Goal: Transaction & Acquisition: Purchase product/service

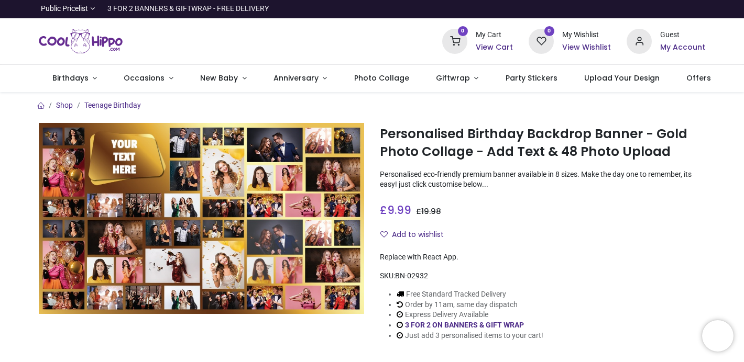
scroll to position [86, 0]
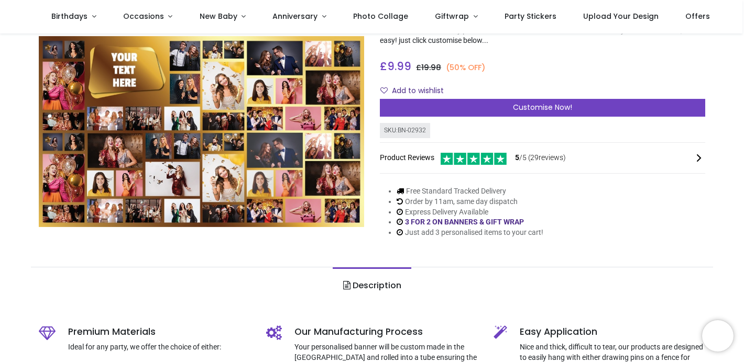
click at [490, 96] on div "Add to wishlist" at bounding box center [542, 91] width 325 height 18
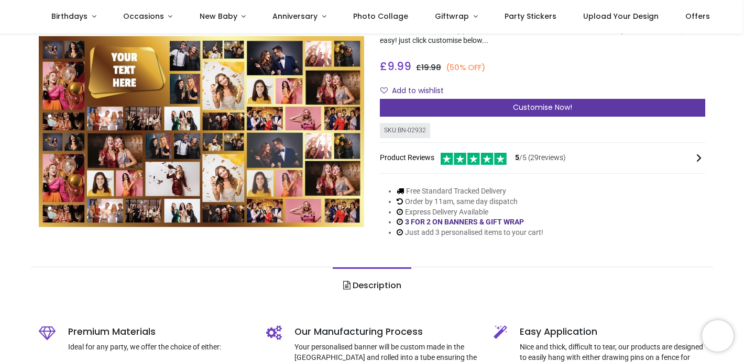
click at [482, 108] on div "Customise Now!" at bounding box center [542, 108] width 325 height 18
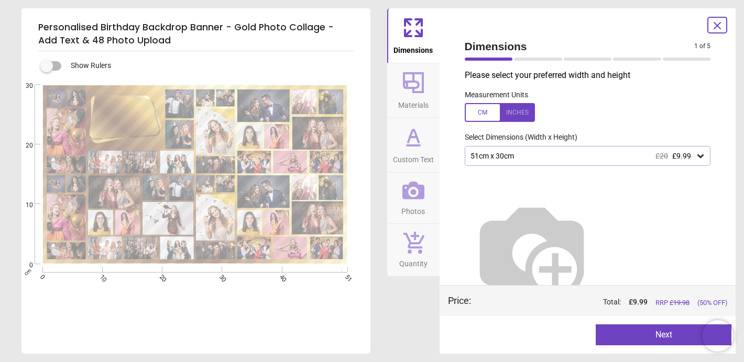
click at [608, 161] on div "51cm x 30cm £20 £9.99" at bounding box center [588, 156] width 246 height 20
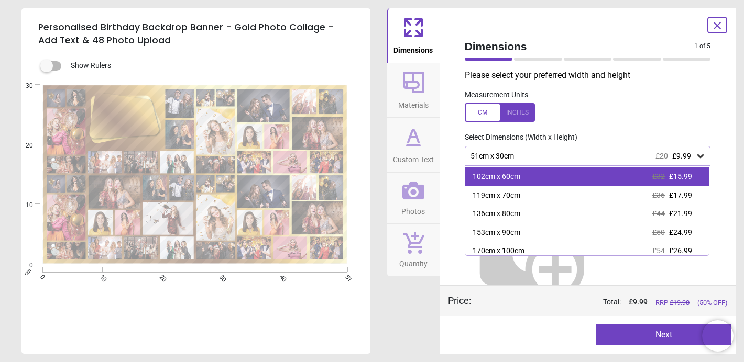
scroll to position [60, 0]
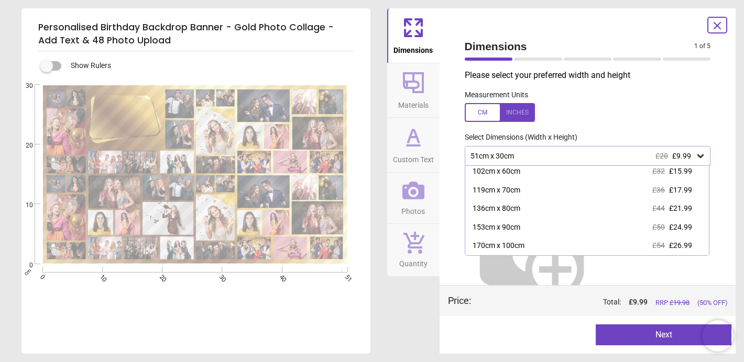
click at [669, 89] on div "Measurement Units" at bounding box center [587, 106] width 263 height 41
click at [671, 96] on div "Measurement Units" at bounding box center [587, 106] width 263 height 41
click at [675, 146] on div "51cm x 30cm £20 £9.99" at bounding box center [588, 156] width 246 height 20
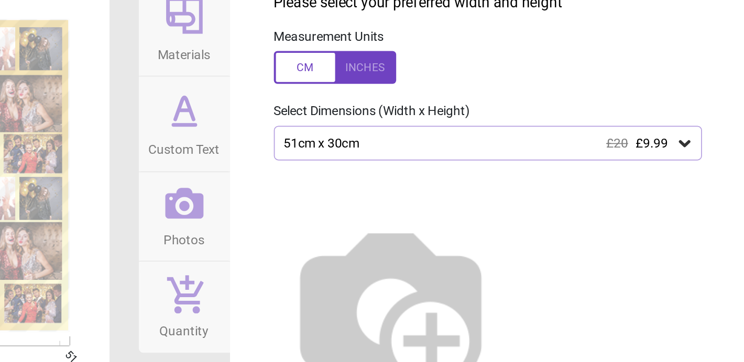
scroll to position [8, 0]
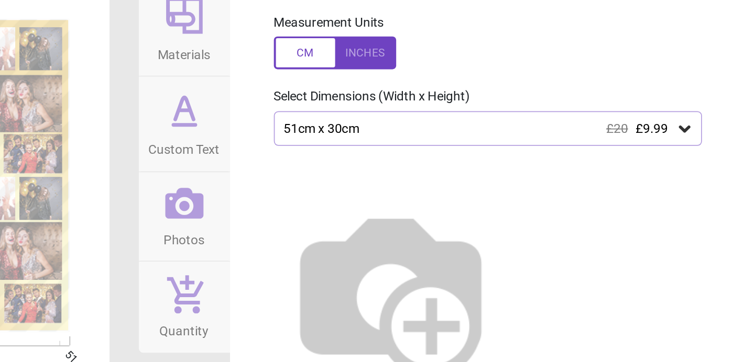
click at [680, 151] on span "£9.99" at bounding box center [681, 147] width 19 height 8
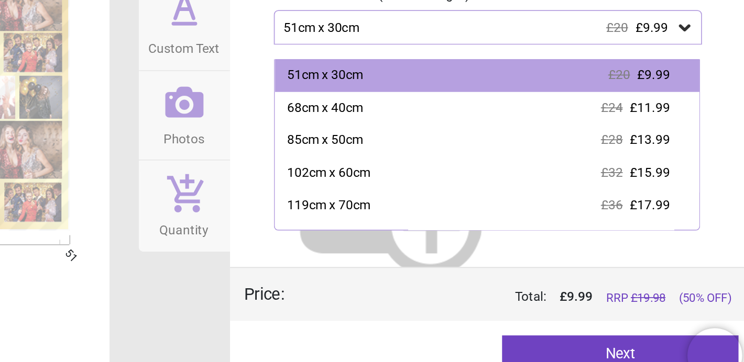
click at [715, 194] on div at bounding box center [587, 238] width 263 height 160
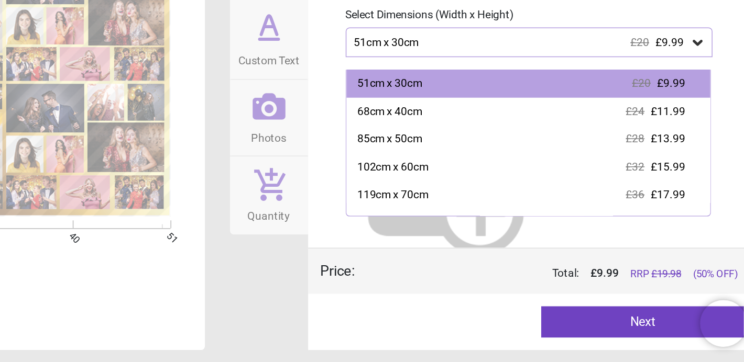
scroll to position [0, 0]
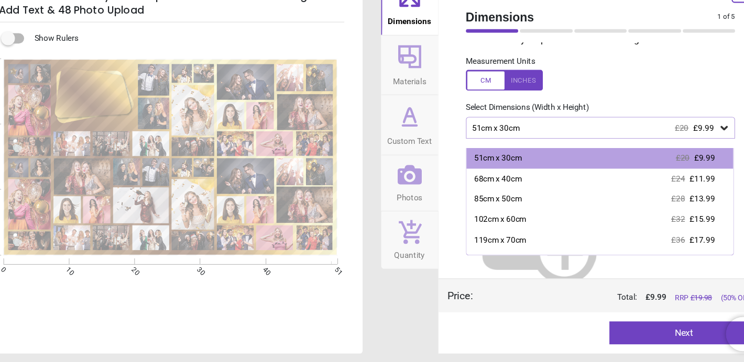
click at [686, 146] on span "£9.99" at bounding box center [681, 147] width 19 height 8
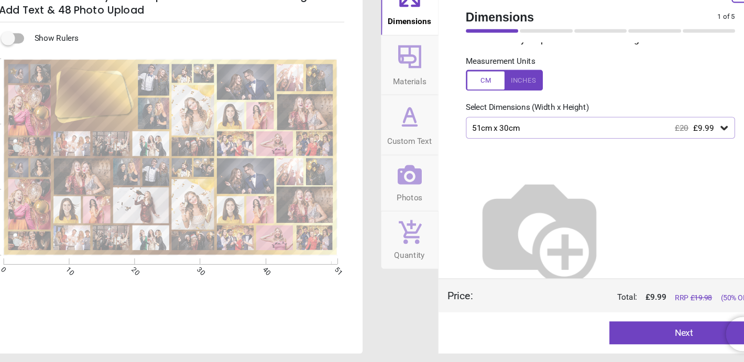
click at [686, 146] on span "£9.99" at bounding box center [681, 147] width 19 height 8
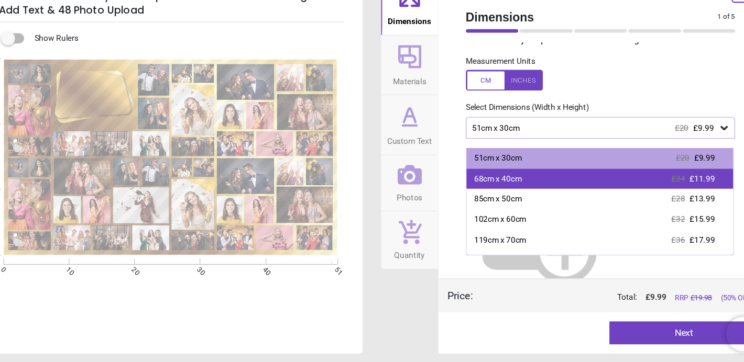
scroll to position [51, 0]
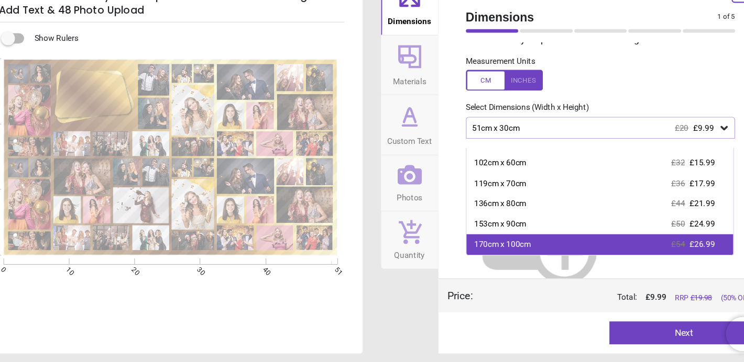
click at [622, 255] on div "170cm x 100cm £54 £26.99" at bounding box center [587, 254] width 244 height 19
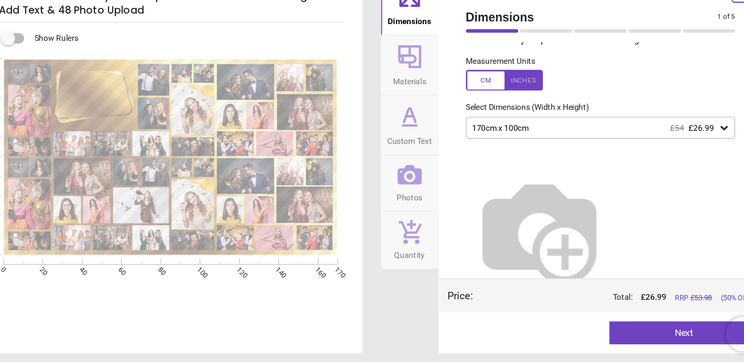
click at [603, 149] on div "170cm x 100cm £54 £26.99" at bounding box center [582, 147] width 226 height 9
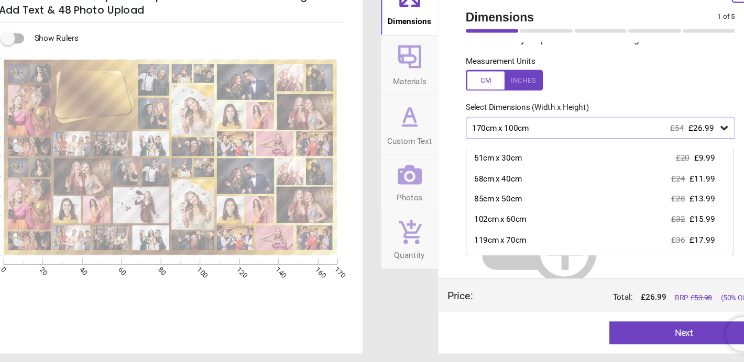
scroll to position [51, 0]
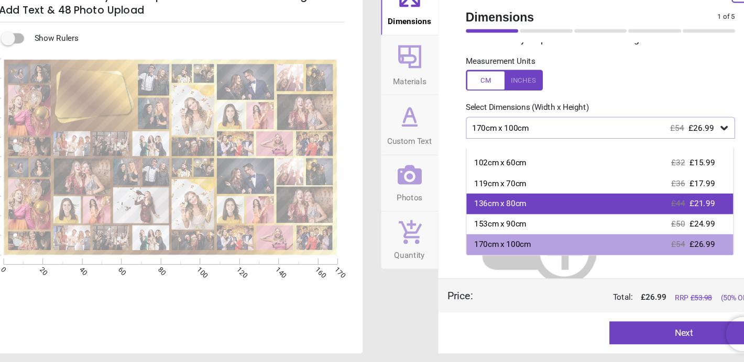
click at [587, 223] on div "136cm x 80cm £44 £21.99" at bounding box center [587, 217] width 244 height 19
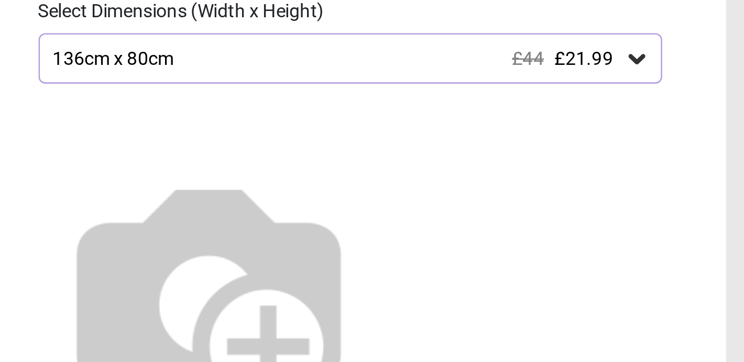
click at [619, 156] on div "136cm x 80cm £44 £21.99" at bounding box center [588, 148] width 246 height 20
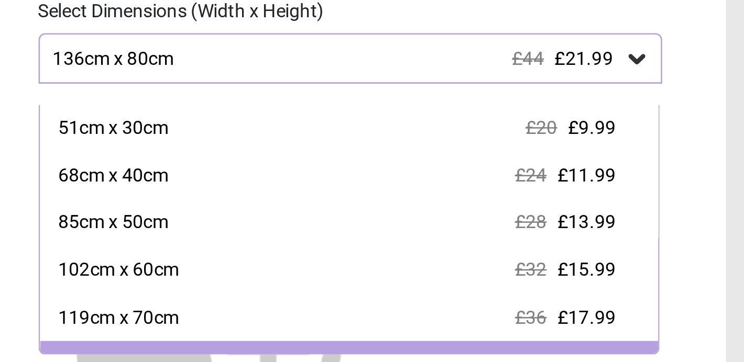
scroll to position [14, 0]
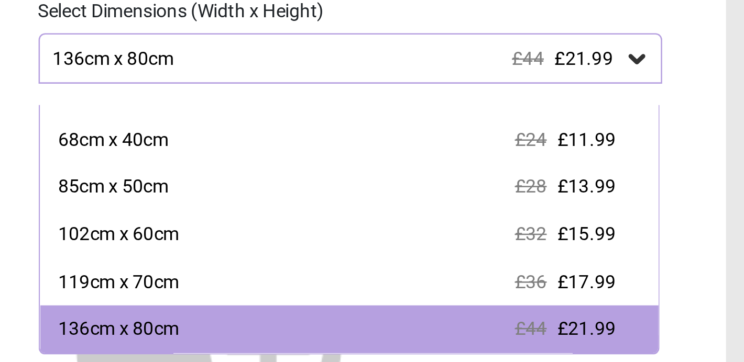
click at [732, 201] on div "Dimensions 1 of 5 1 of 6 Please select your preferred width and height Measurem…" at bounding box center [587, 181] width 296 height 346
click at [727, 204] on div "Dimensions 1 of 5 1 of 6 Please select your preferred width and height Measurem…" at bounding box center [587, 181] width 296 height 346
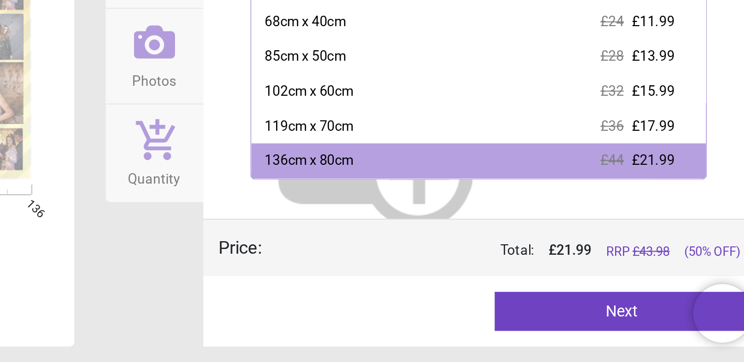
click at [543, 322] on div "Preview Next Next" at bounding box center [587, 335] width 296 height 38
click at [432, 295] on div "Dimensions Materials Custom Text Photos Quantity" at bounding box center [413, 181] width 52 height 346
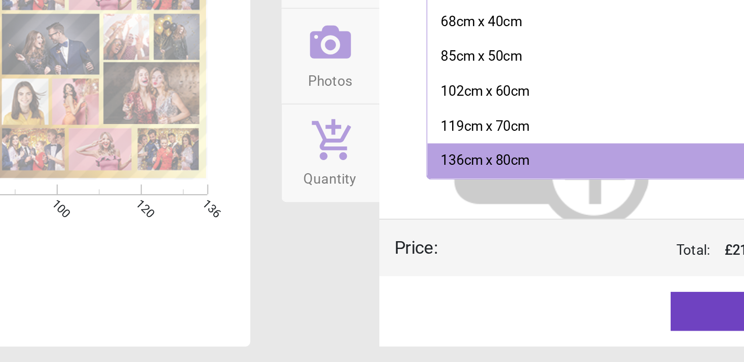
click at [338, 294] on div "E" at bounding box center [194, 266] width 347 height 362
click at [338, 298] on div "E" at bounding box center [194, 266] width 347 height 362
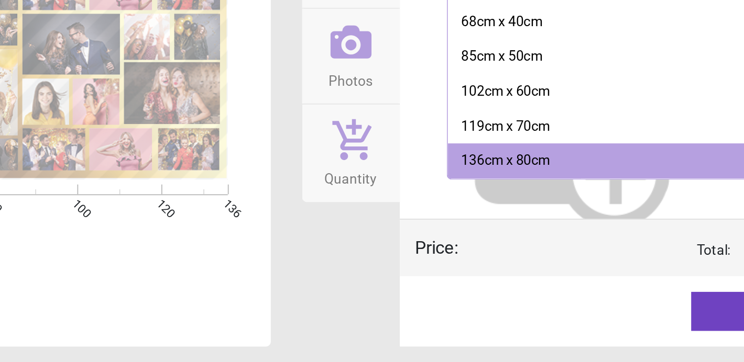
click at [435, 293] on div "Dimensions Materials Custom Text Photos Quantity" at bounding box center [413, 181] width 52 height 346
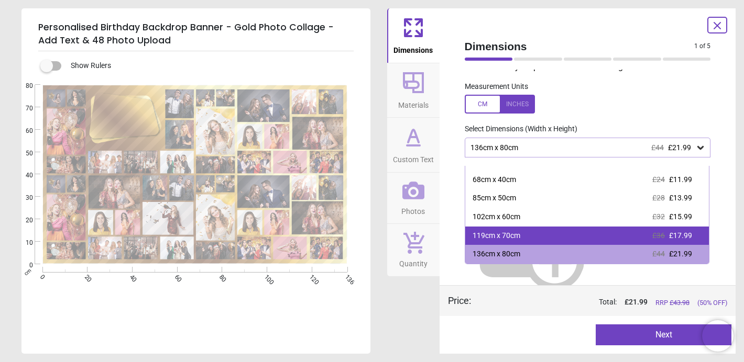
scroll to position [51, 0]
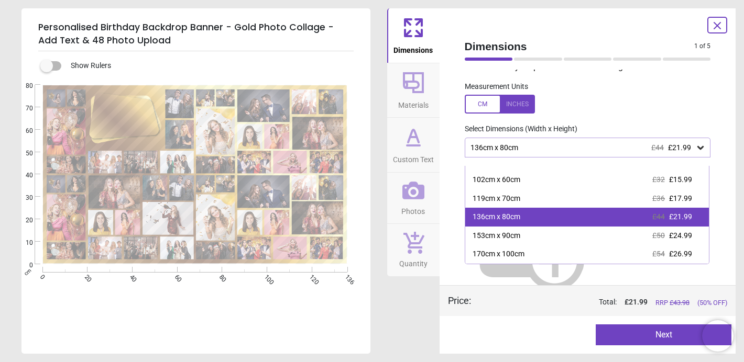
click at [523, 222] on div "136cm x 80cm £44 £21.99" at bounding box center [587, 217] width 244 height 19
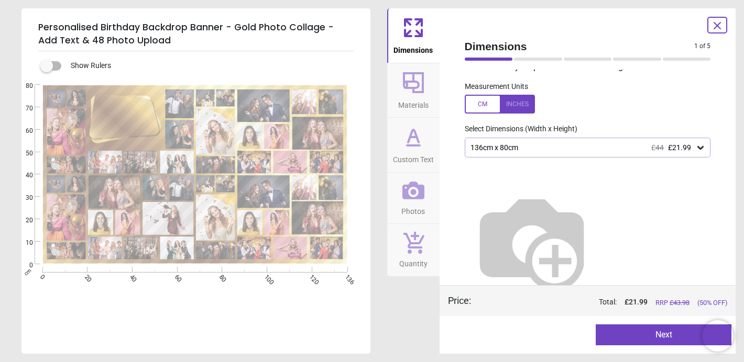
click at [638, 331] on button "Next" at bounding box center [663, 335] width 136 height 21
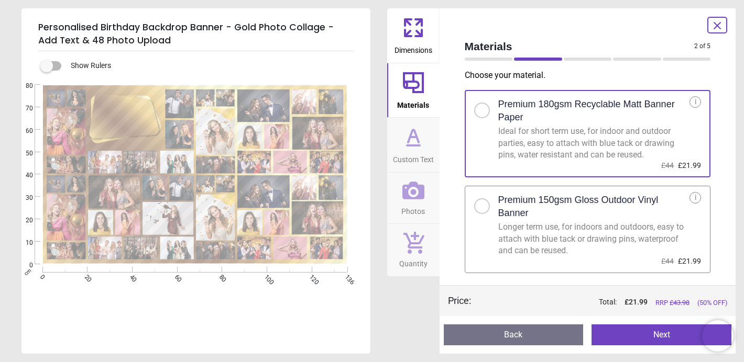
click at [614, 329] on button "Next" at bounding box center [661, 335] width 140 height 21
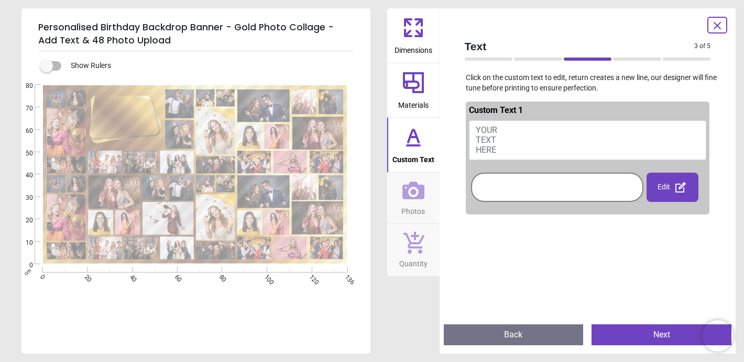
click at [500, 190] on div at bounding box center [557, 187] width 168 height 24
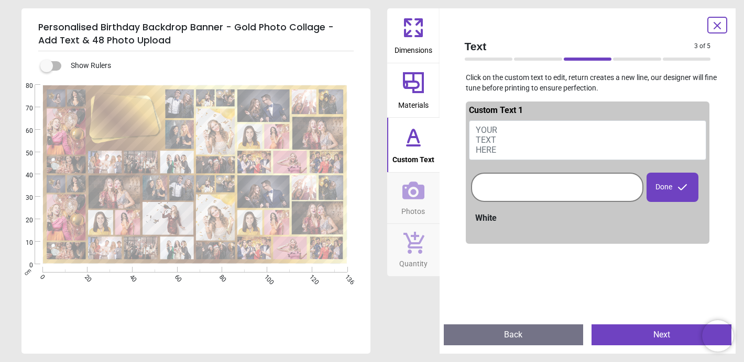
click at [496, 133] on span "YOUR TEXT HERE" at bounding box center [486, 140] width 21 height 30
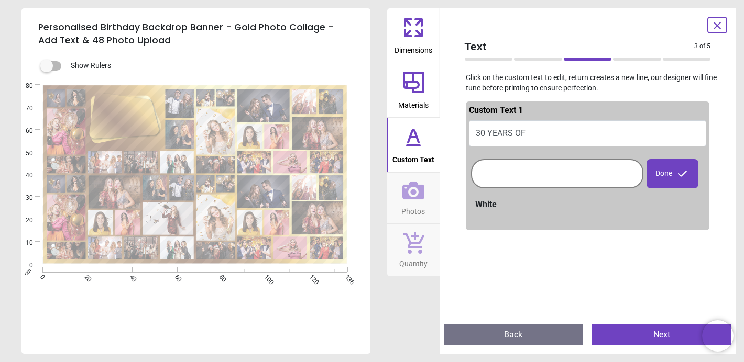
scroll to position [0, 0]
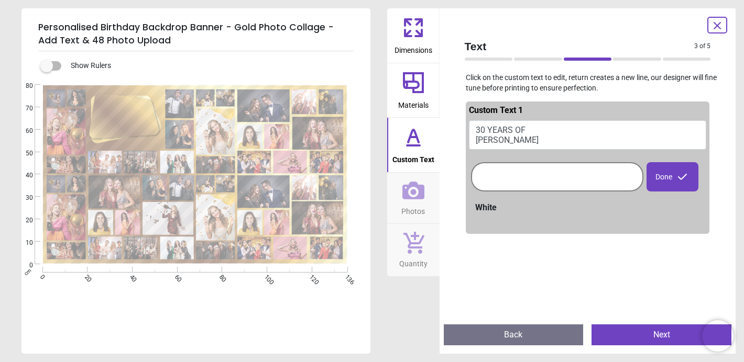
type textarea "**********"
click at [482, 213] on div "White" at bounding box center [590, 208] width 231 height 12
click at [483, 208] on div "White" at bounding box center [590, 208] width 231 height 12
click at [573, 170] on div at bounding box center [557, 177] width 168 height 24
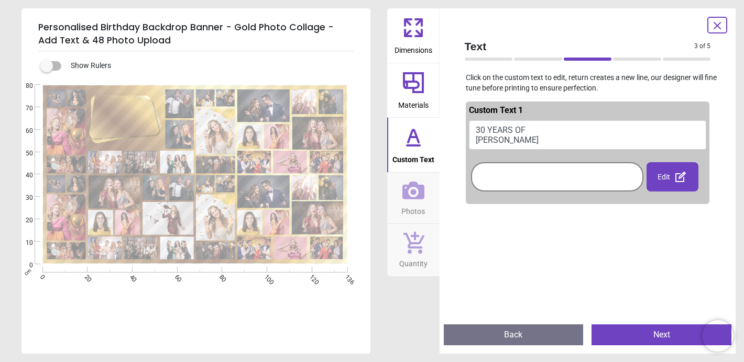
click at [573, 169] on div at bounding box center [557, 177] width 168 height 24
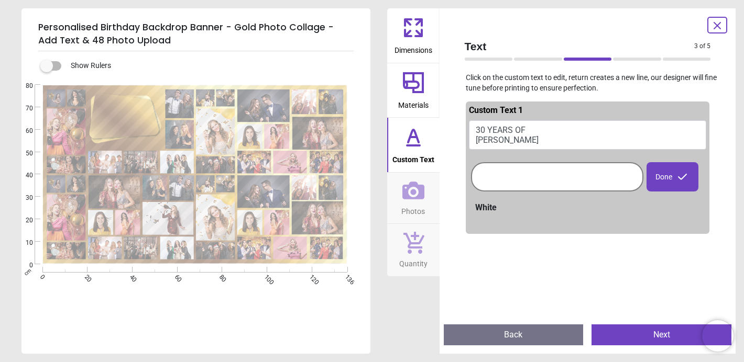
click at [493, 204] on div "White" at bounding box center [590, 208] width 231 height 12
click at [494, 182] on div at bounding box center [557, 177] width 168 height 24
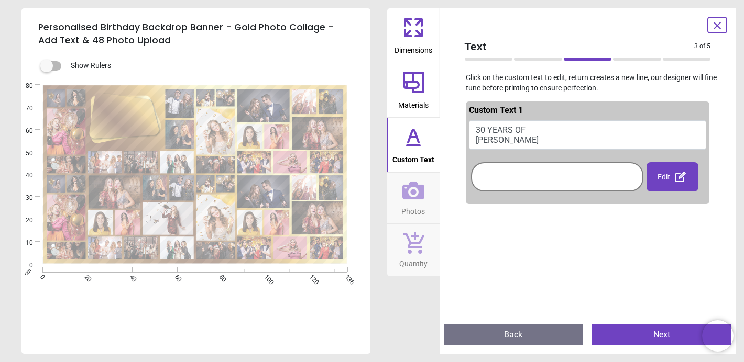
click at [490, 180] on div at bounding box center [557, 177] width 168 height 24
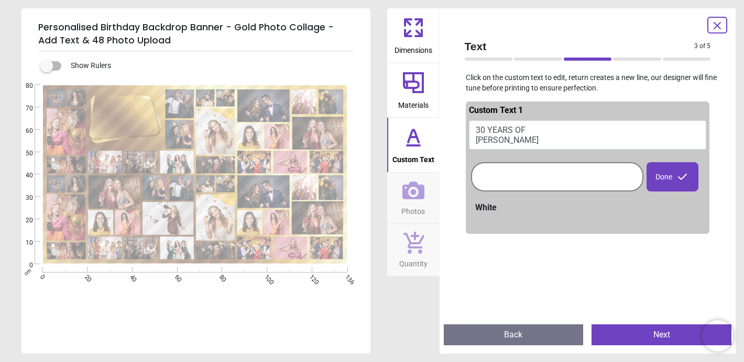
click at [492, 207] on div "White" at bounding box center [590, 208] width 231 height 12
click at [488, 133] on button "30 YEARS OF HANNAH" at bounding box center [588, 134] width 238 height 29
click at [496, 166] on div at bounding box center [557, 177] width 168 height 24
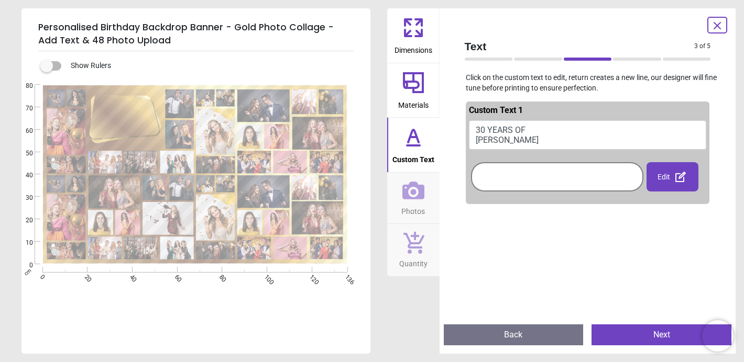
click at [496, 166] on div at bounding box center [557, 177] width 168 height 24
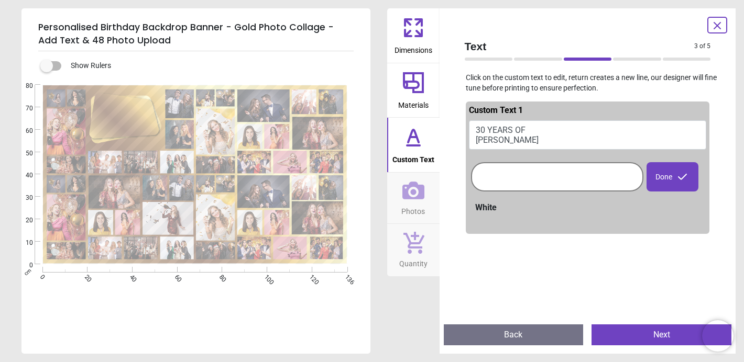
click at [632, 178] on div at bounding box center [557, 177] width 168 height 24
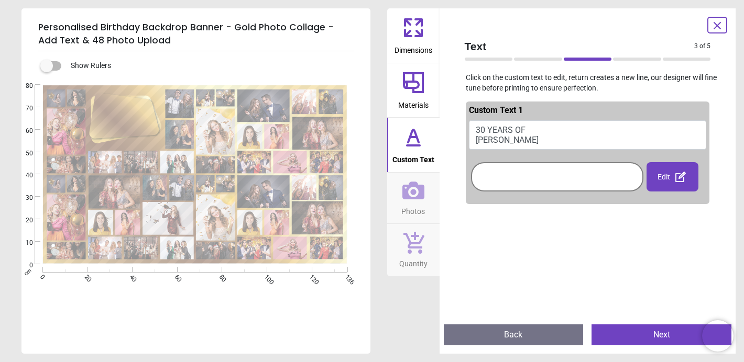
click at [632, 178] on div at bounding box center [557, 177] width 168 height 24
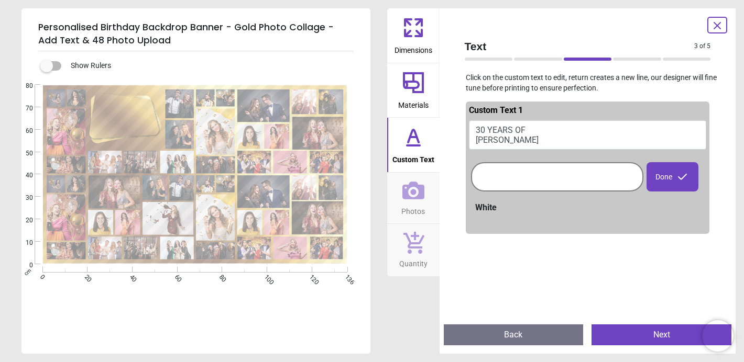
click at [158, 39] on h5 "Personalised Birthday Backdrop Banner - Gold Photo Collage - Add Text & 48 Phot…" at bounding box center [195, 34] width 315 height 35
click at [511, 180] on div at bounding box center [557, 177] width 168 height 24
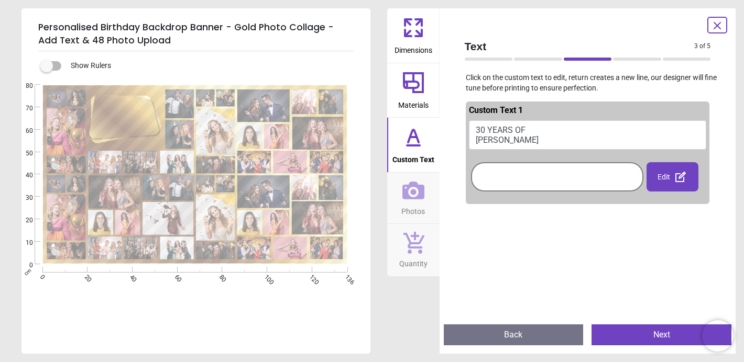
click at [490, 202] on div "Custom Text 1 30 YEARS OF HANNAH Edit" at bounding box center [588, 153] width 244 height 103
click at [499, 182] on div at bounding box center [557, 177] width 168 height 24
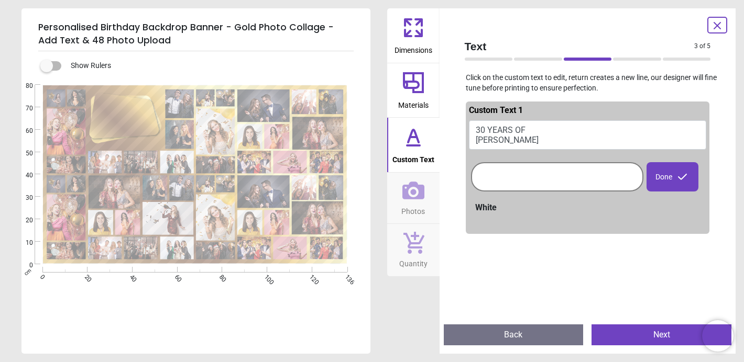
click at [673, 181] on div "Done" at bounding box center [672, 176] width 52 height 29
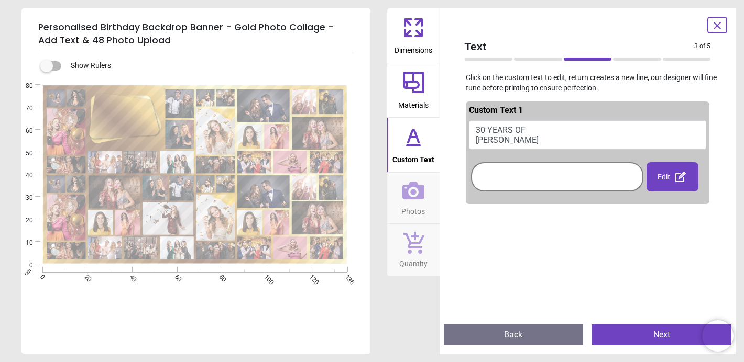
click at [670, 180] on div "Edit" at bounding box center [672, 176] width 52 height 29
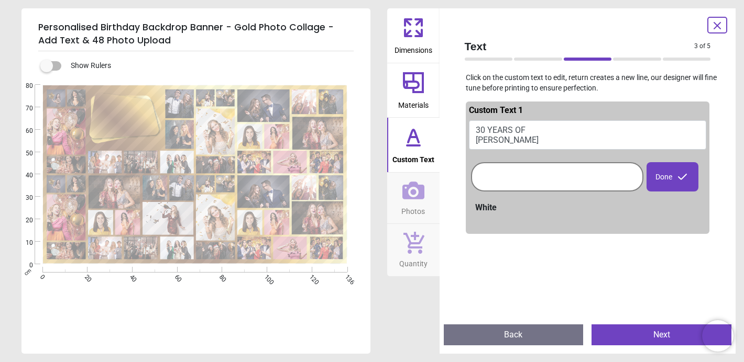
click at [529, 137] on button "30 YEARS OF HANNAH" at bounding box center [588, 134] width 238 height 29
click at [481, 210] on div "White" at bounding box center [590, 208] width 231 height 12
click at [485, 205] on div "White" at bounding box center [590, 208] width 231 height 12
click at [488, 147] on button "30 YEARS OF HANNAH" at bounding box center [588, 134] width 238 height 29
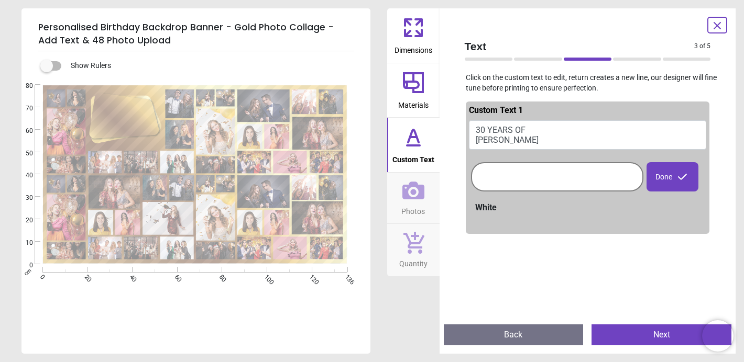
click at [408, 197] on icon at bounding box center [413, 191] width 22 height 18
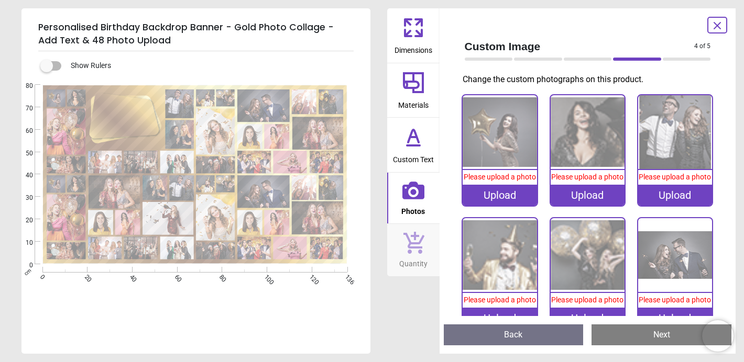
click at [501, 206] on div "Upload" at bounding box center [499, 195] width 74 height 21
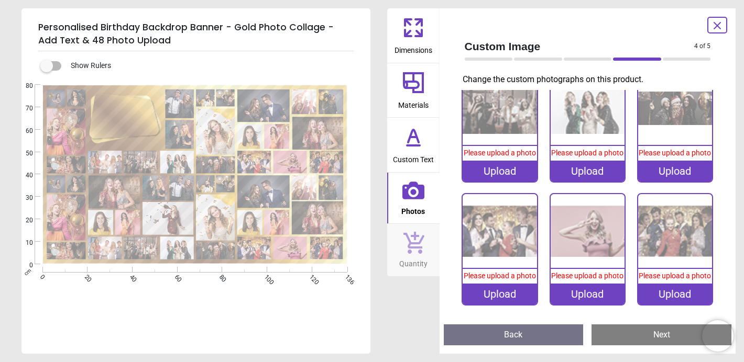
scroll to position [1876, 0]
click at [496, 182] on div "Upload" at bounding box center [499, 171] width 74 height 21
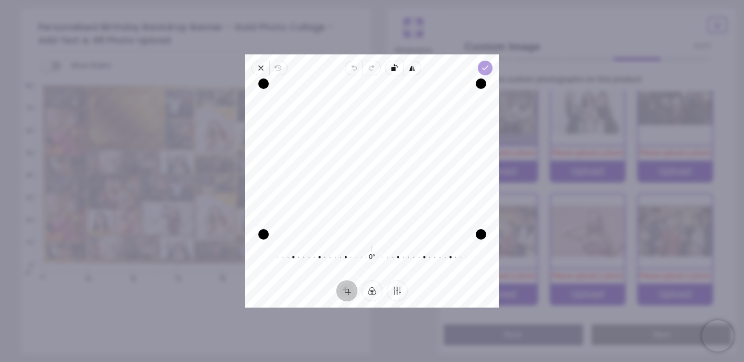
click at [487, 70] on icon "button" at bounding box center [485, 68] width 8 height 8
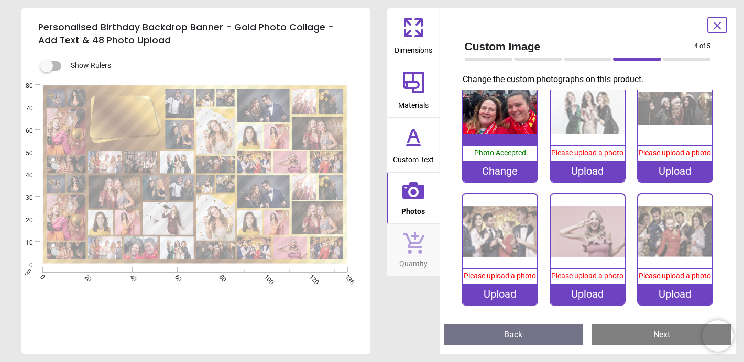
click at [581, 182] on div "Upload" at bounding box center [587, 171] width 74 height 21
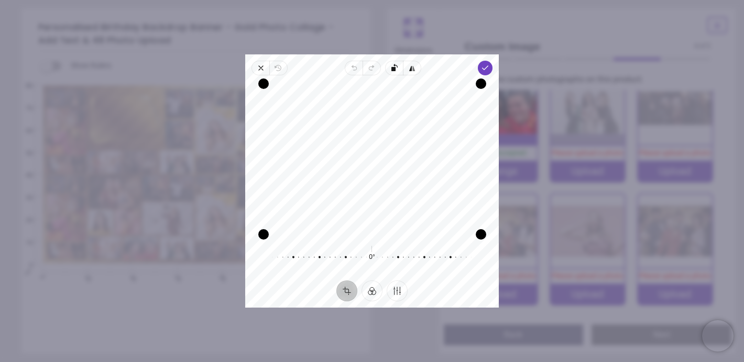
drag, startPoint x: 425, startPoint y: 171, endPoint x: 444, endPoint y: 233, distance: 65.1
click at [444, 233] on div "Recenter" at bounding box center [371, 159] width 237 height 151
click at [483, 70] on icon "button" at bounding box center [485, 68] width 8 height 8
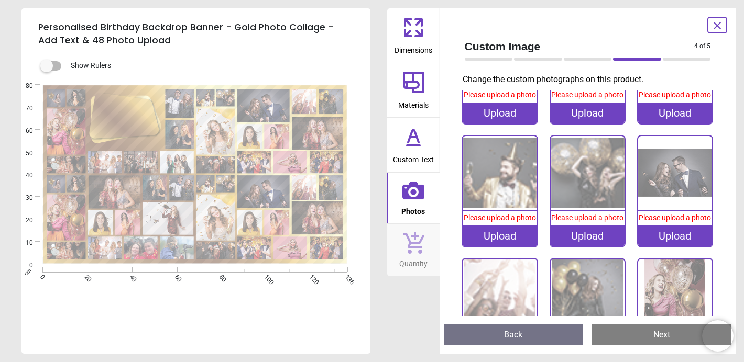
scroll to position [0, 0]
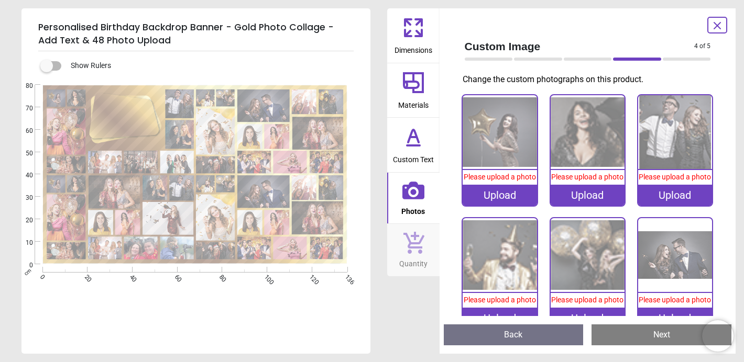
click at [520, 200] on div "Upload" at bounding box center [499, 195] width 74 height 21
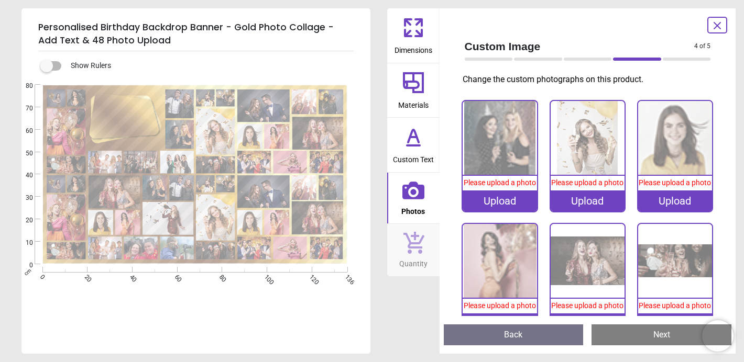
scroll to position [364, 0]
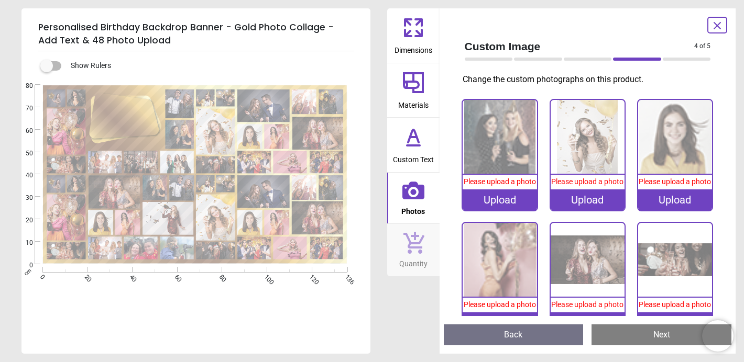
click at [594, 211] on div "Upload" at bounding box center [587, 200] width 74 height 21
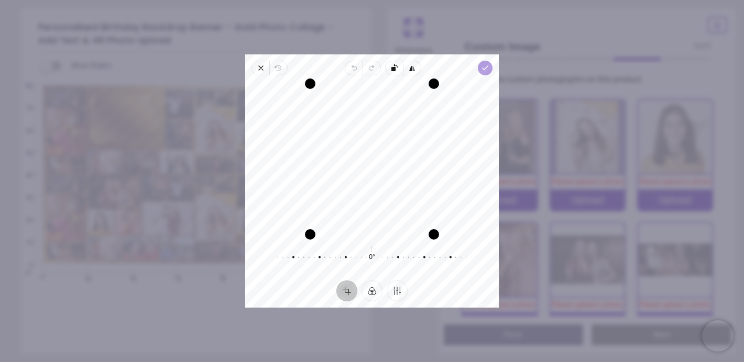
click at [488, 69] on icon "button" at bounding box center [485, 68] width 8 height 8
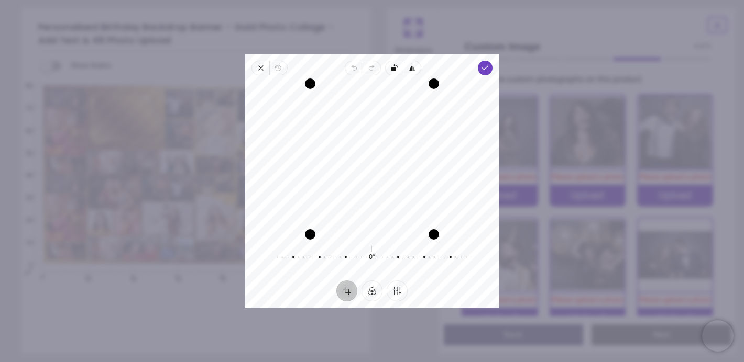
scroll to position [1505, 0]
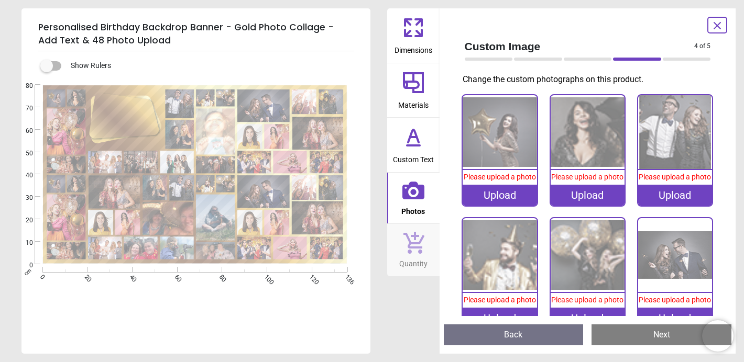
scroll to position [1309, 0]
